Goal: Find specific fact

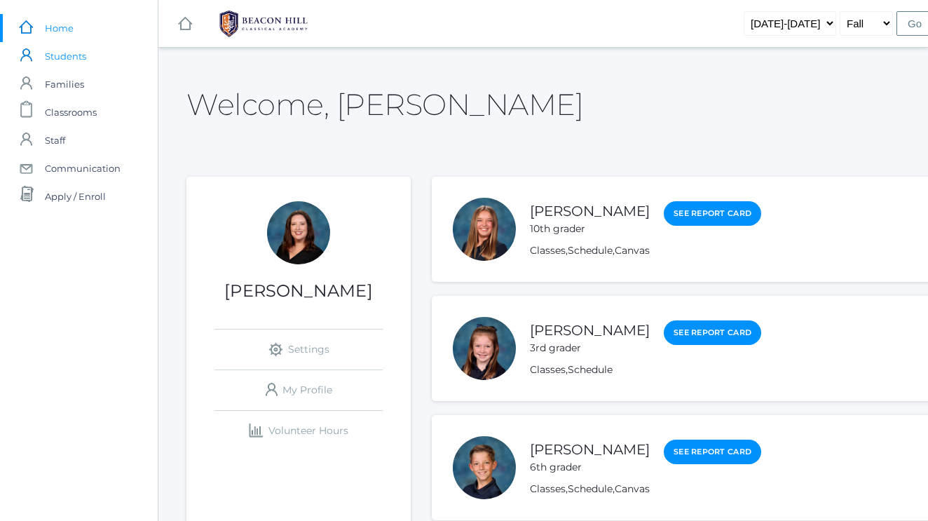
click at [71, 63] on span "Students" at bounding box center [65, 56] width 41 height 28
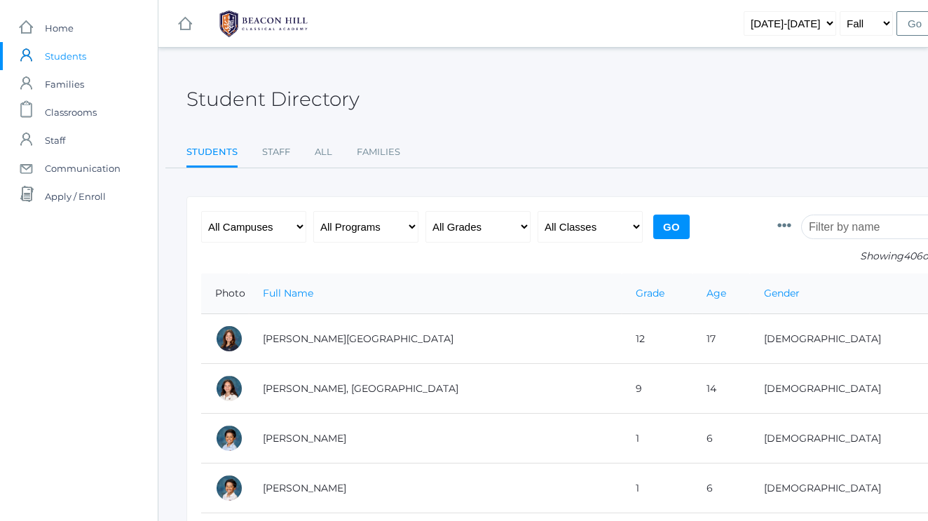
click at [838, 226] on input "search" at bounding box center [879, 227] width 156 height 25
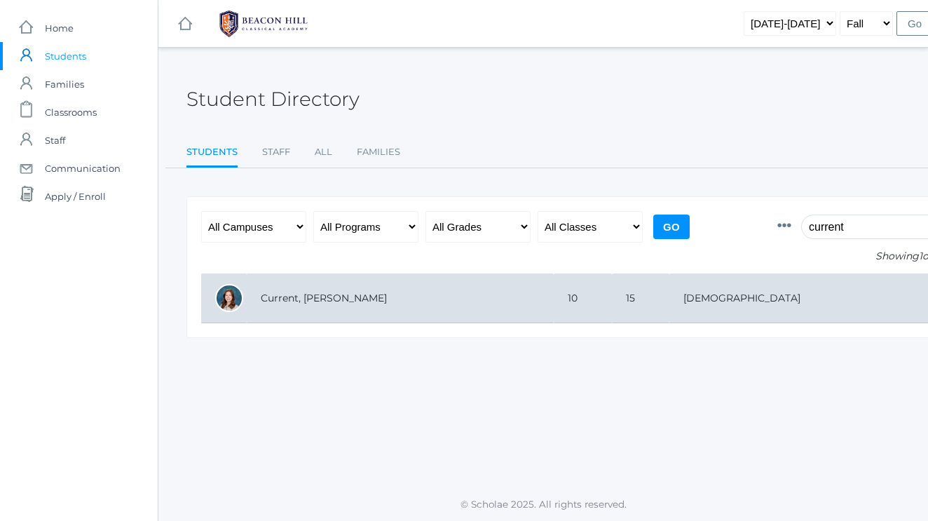
type input "current"
click at [494, 296] on td "Current, [PERSON_NAME]" at bounding box center [400, 298] width 307 height 50
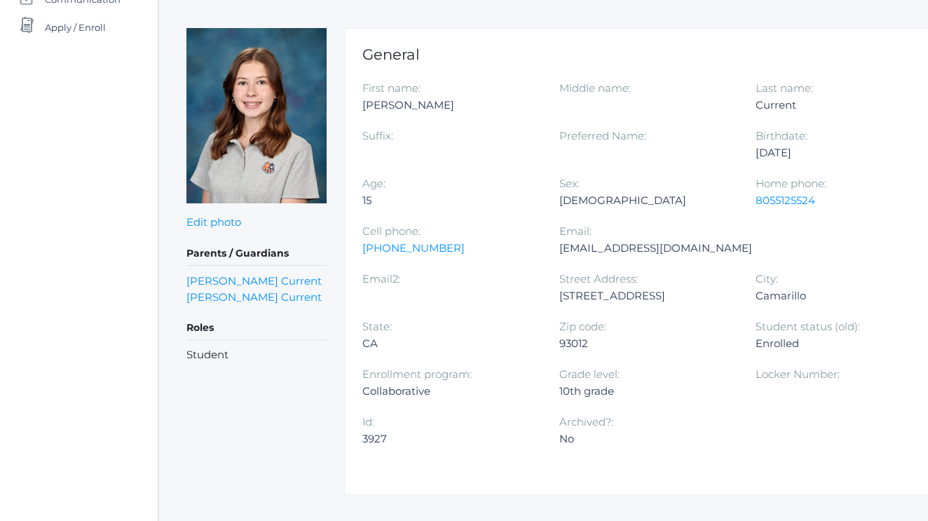
scroll to position [173, 0]
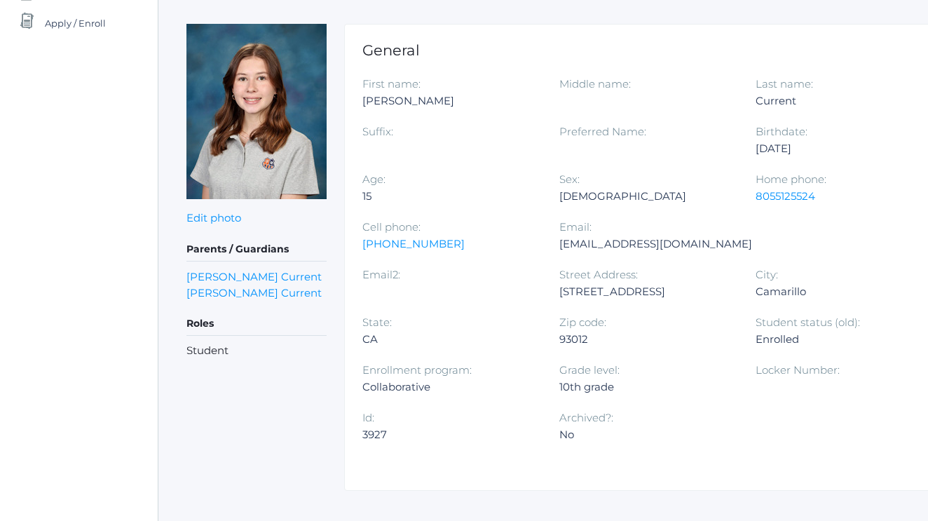
drag, startPoint x: 483, startPoint y: 294, endPoint x: 358, endPoint y: 294, distance: 125.5
click at [358, 294] on div "General First name: [PERSON_NAME] Middle name: Last name: Current Suffix: Prefe…" at bounding box center [658, 258] width 628 height 468
copy div "[STREET_ADDRESS]"
